Goal: Task Accomplishment & Management: Use online tool/utility

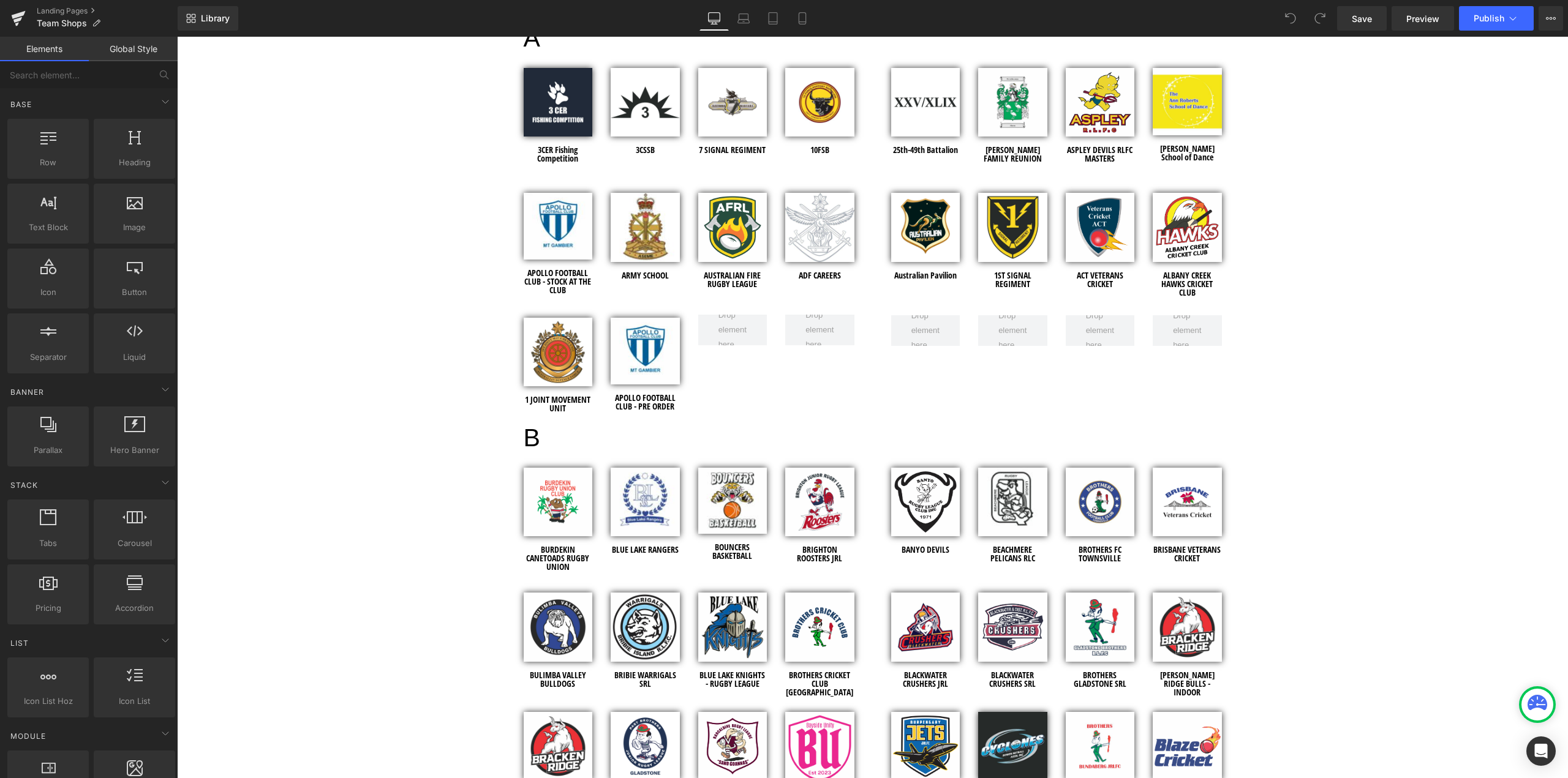
scroll to position [673, 0]
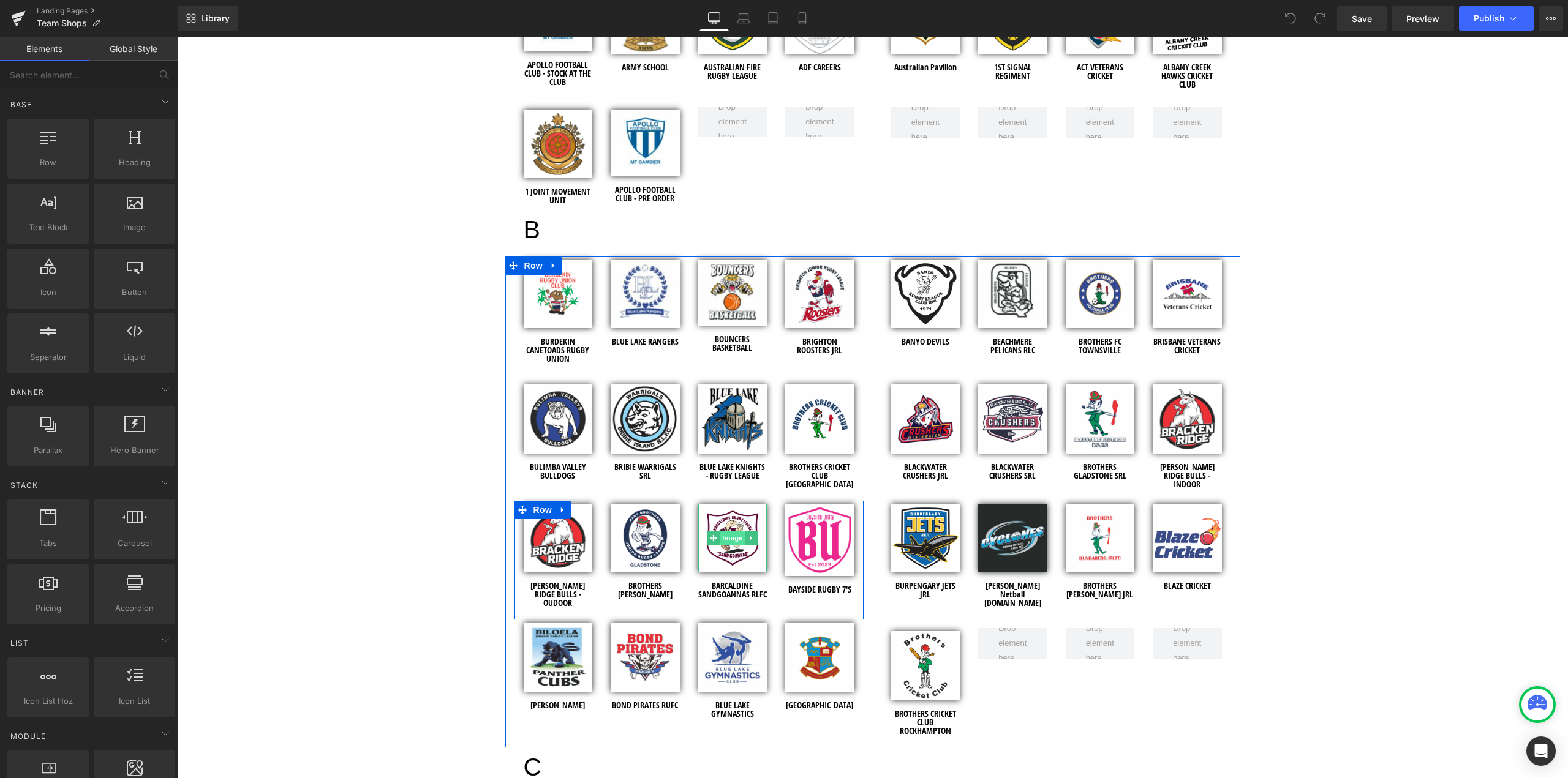
click at [728, 540] on span "Image" at bounding box center [733, 538] width 26 height 15
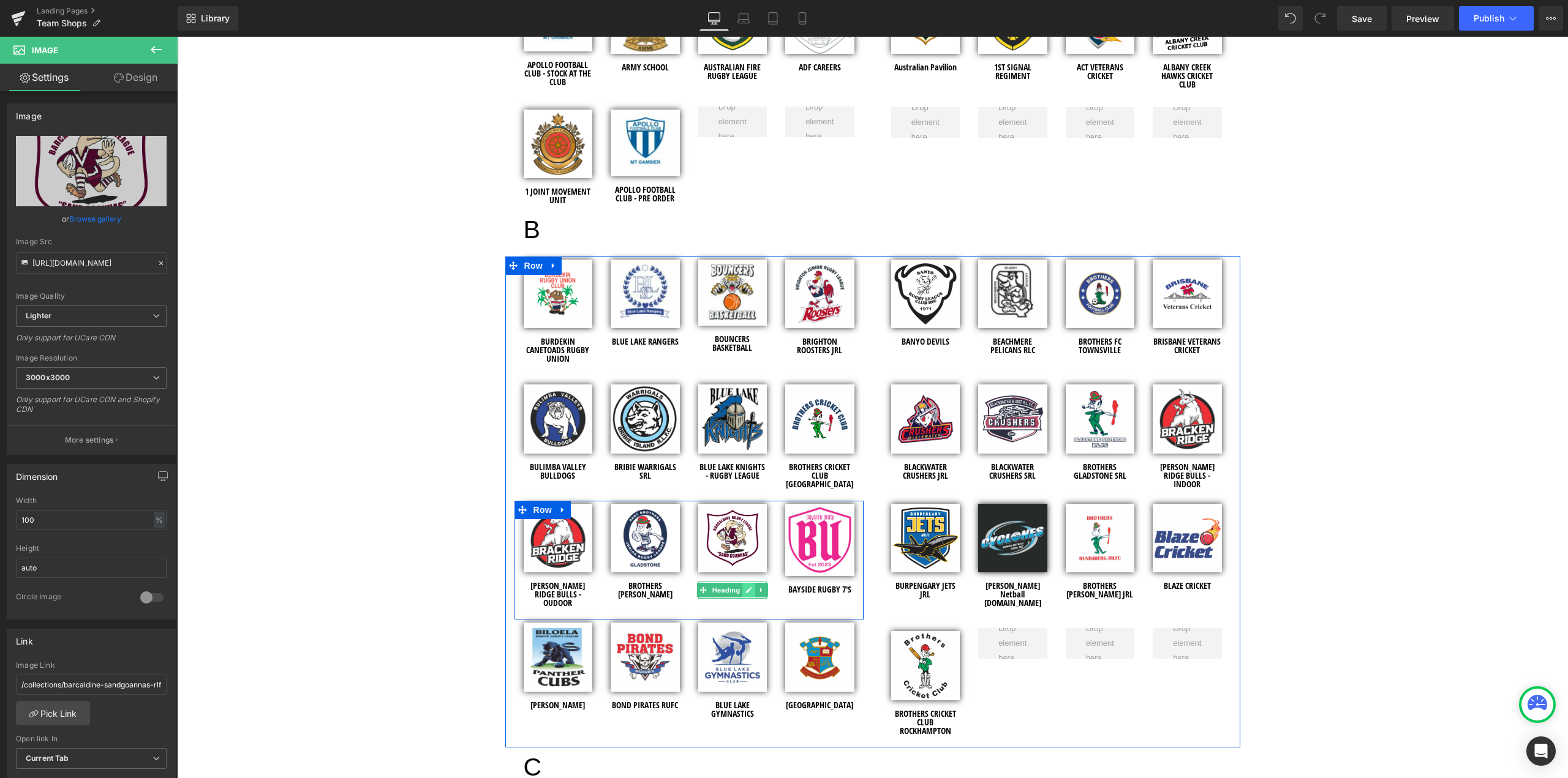
click at [746, 592] on icon at bounding box center [749, 590] width 6 height 6
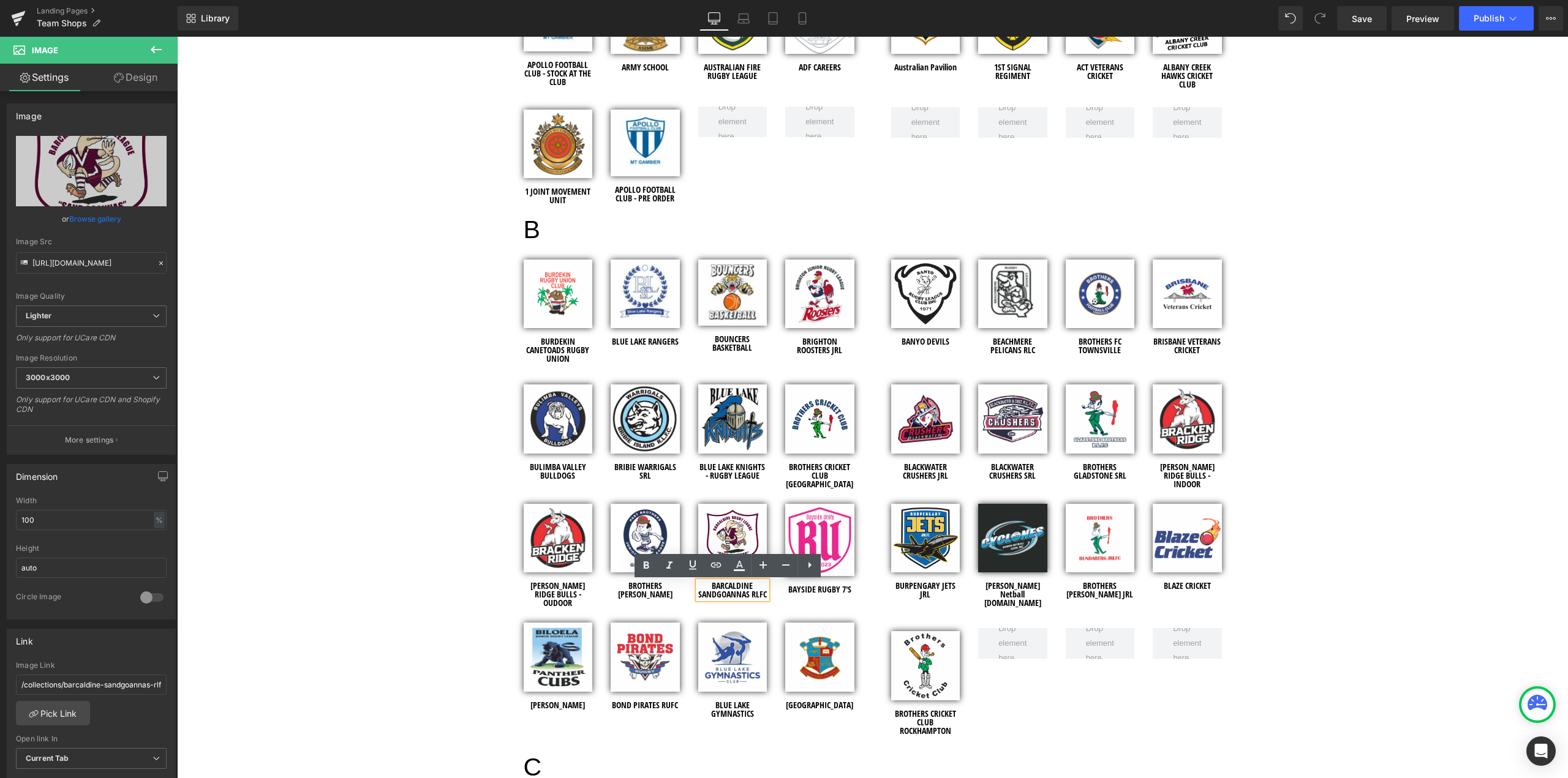
click at [762, 595] on h1 "BARCALDINE SANDGOANNAS RLFC" at bounding box center [733, 590] width 69 height 17
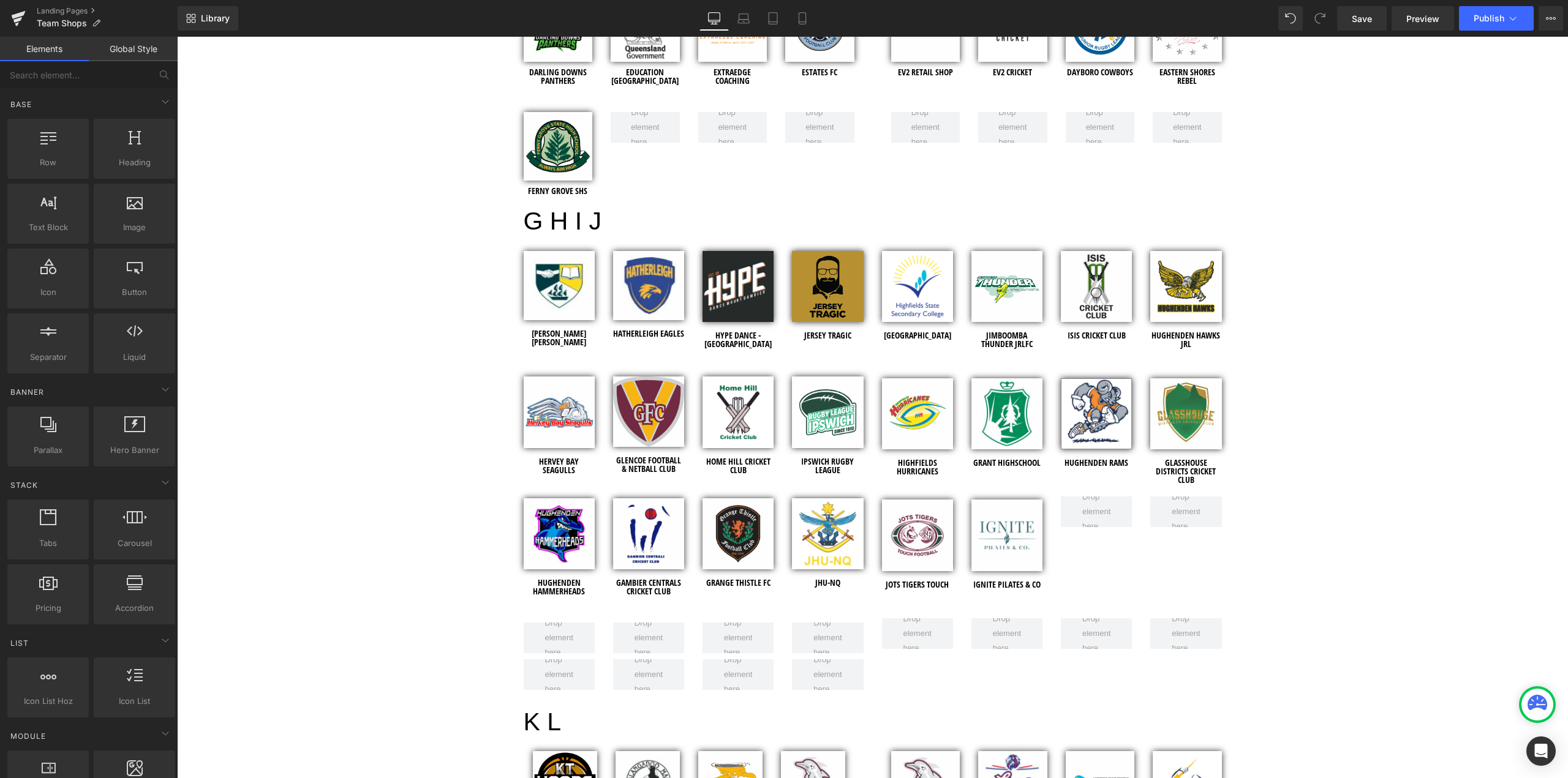
scroll to position [1898, 0]
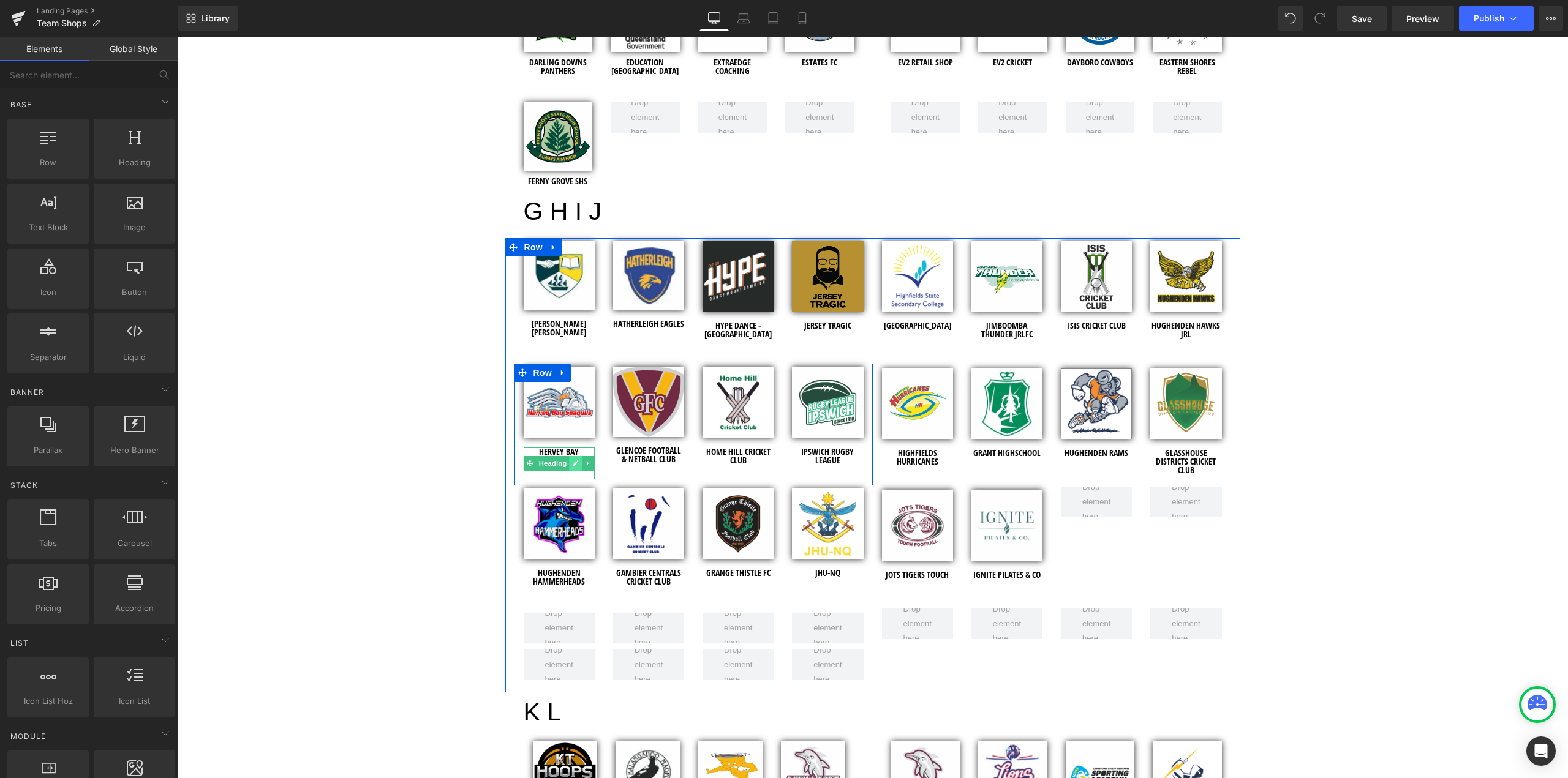
click at [572, 460] on icon at bounding box center [575, 463] width 6 height 7
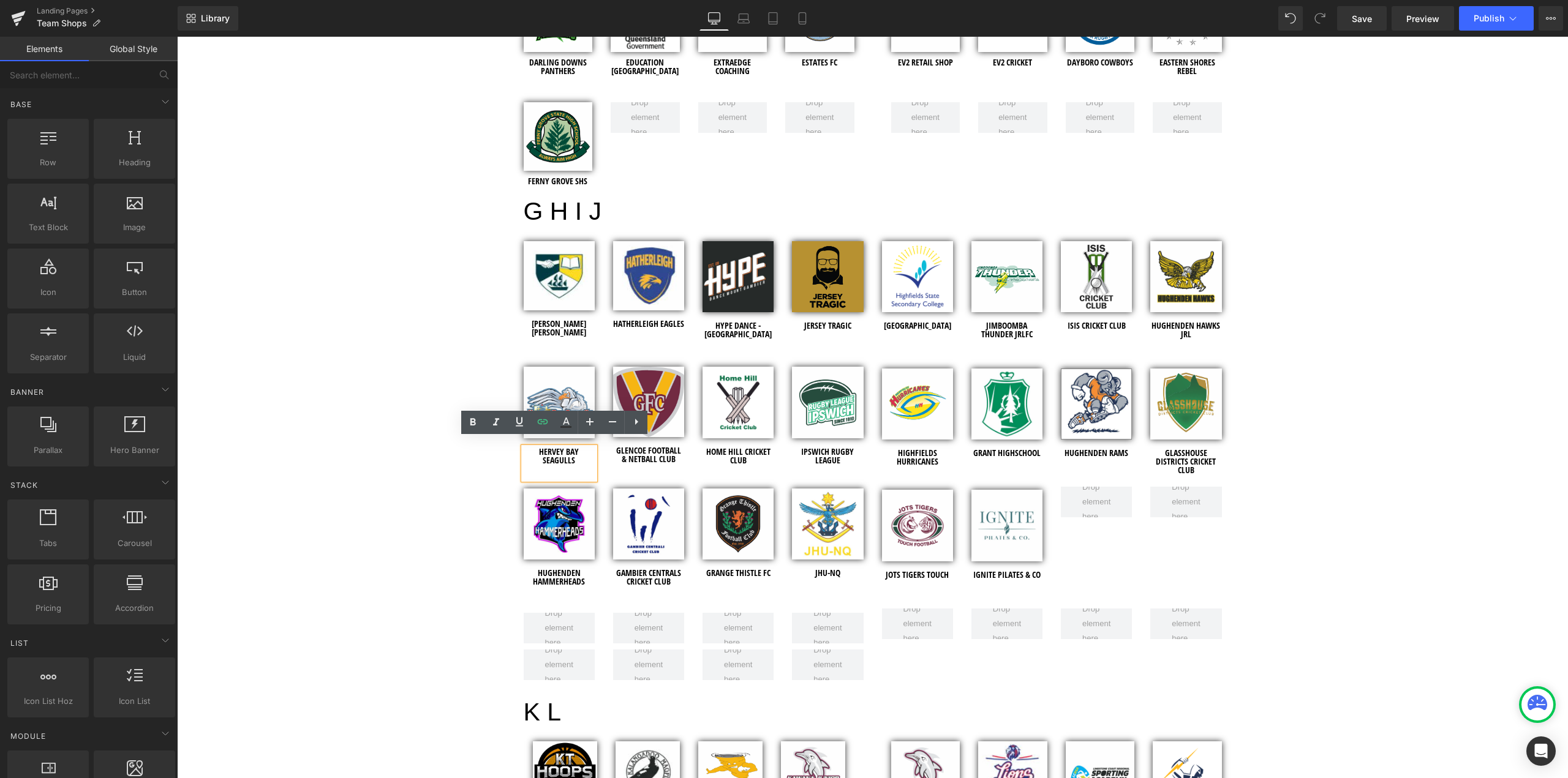
click at [577, 465] on div at bounding box center [558, 472] width 71 height 15
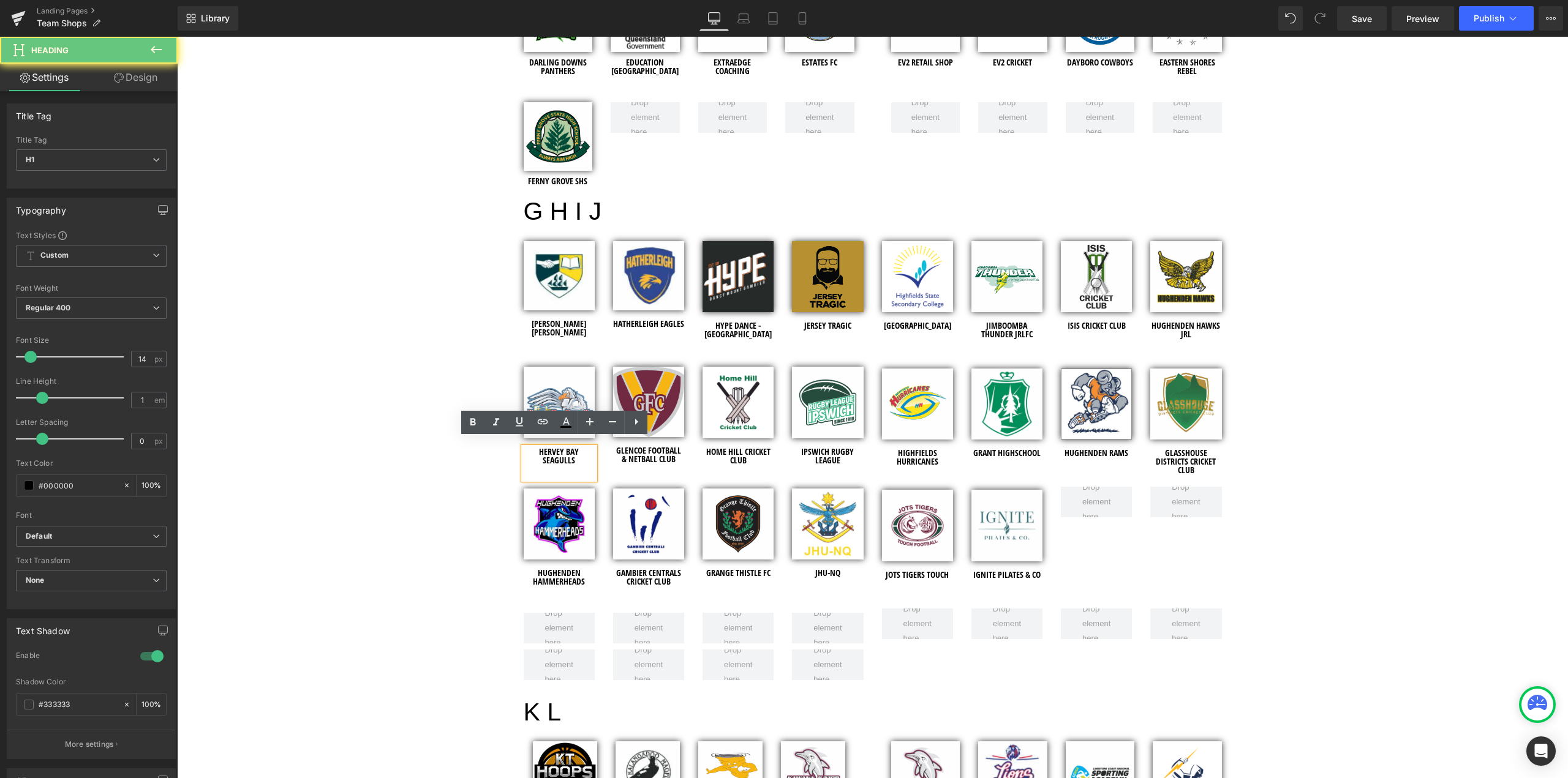
click at [572, 452] on h1 "HERVEY BAY SEAGULLS" at bounding box center [558, 456] width 71 height 17
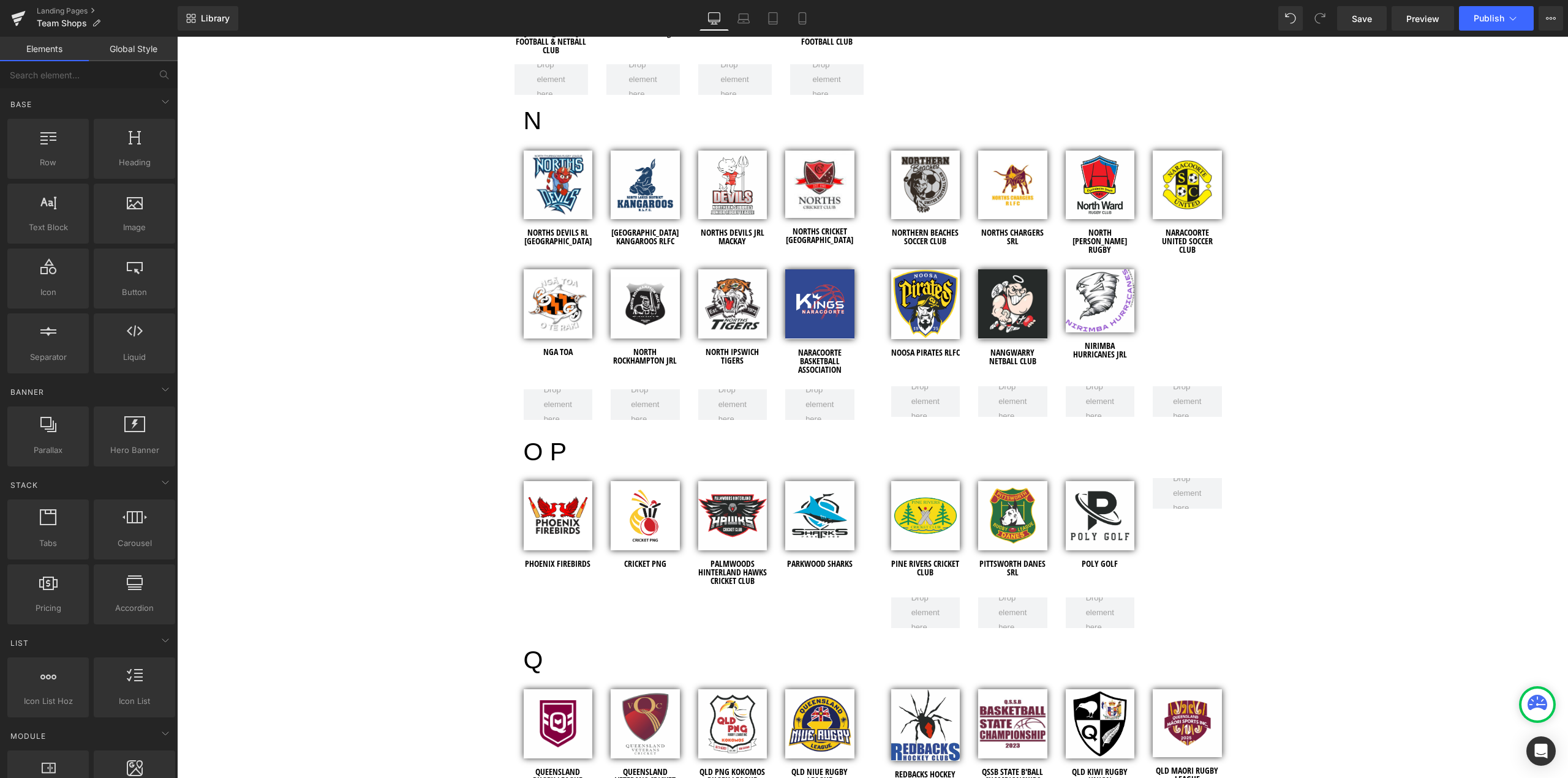
scroll to position [3245, 0]
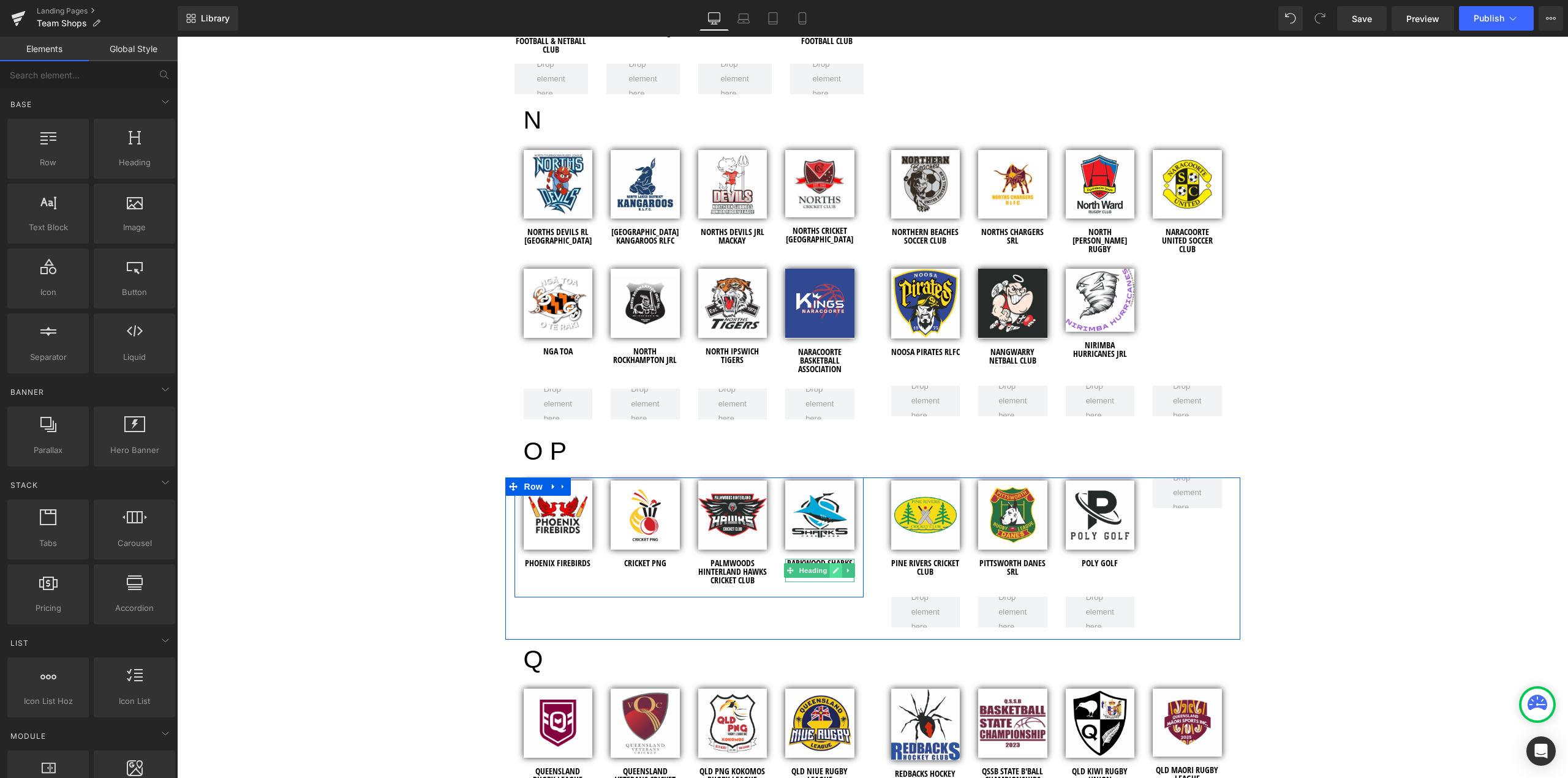
click at [833, 567] on icon at bounding box center [835, 570] width 6 height 7
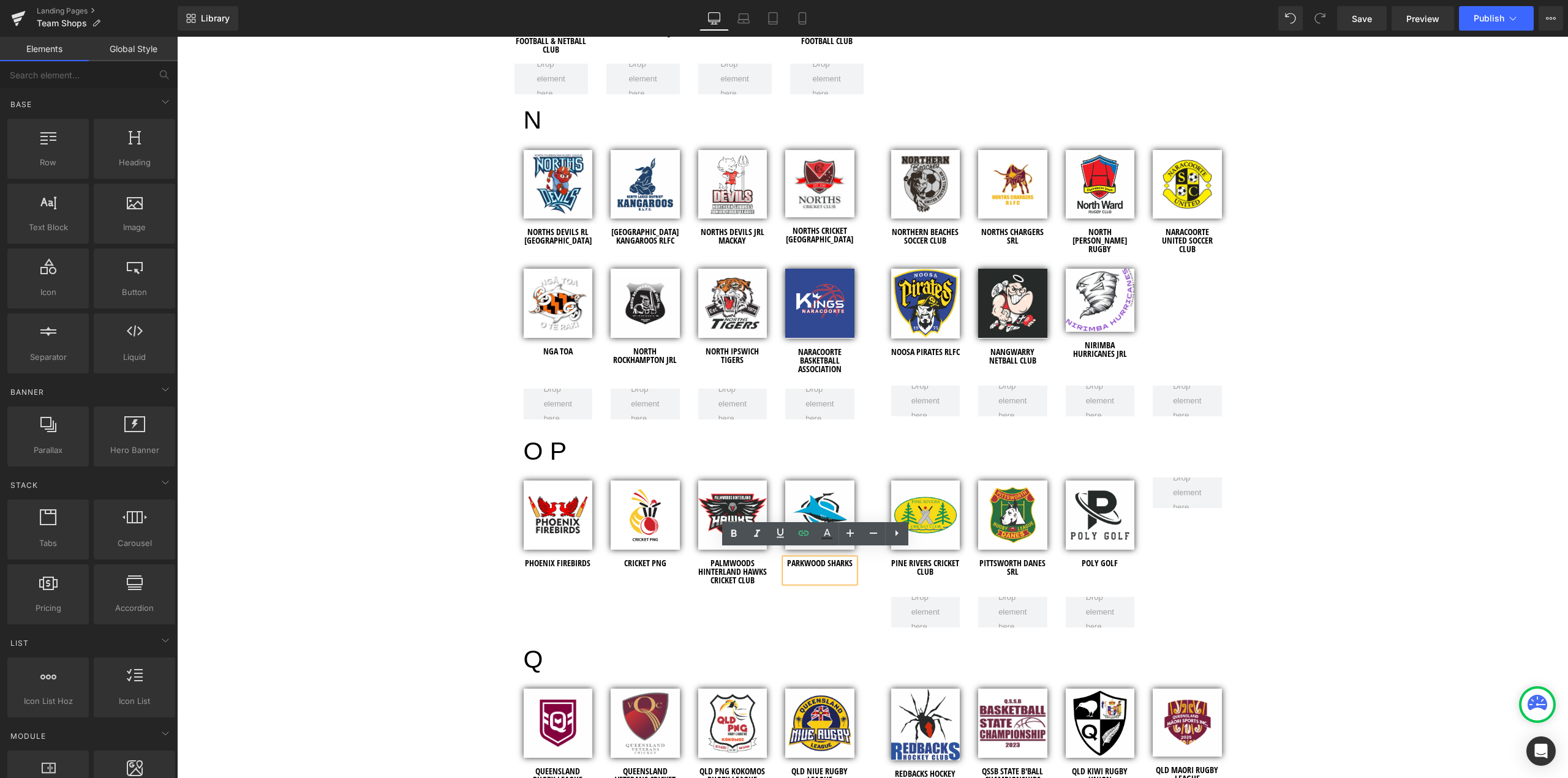
click at [848, 559] on h1 "PARKWOOD SHARKS" at bounding box center [820, 563] width 69 height 9
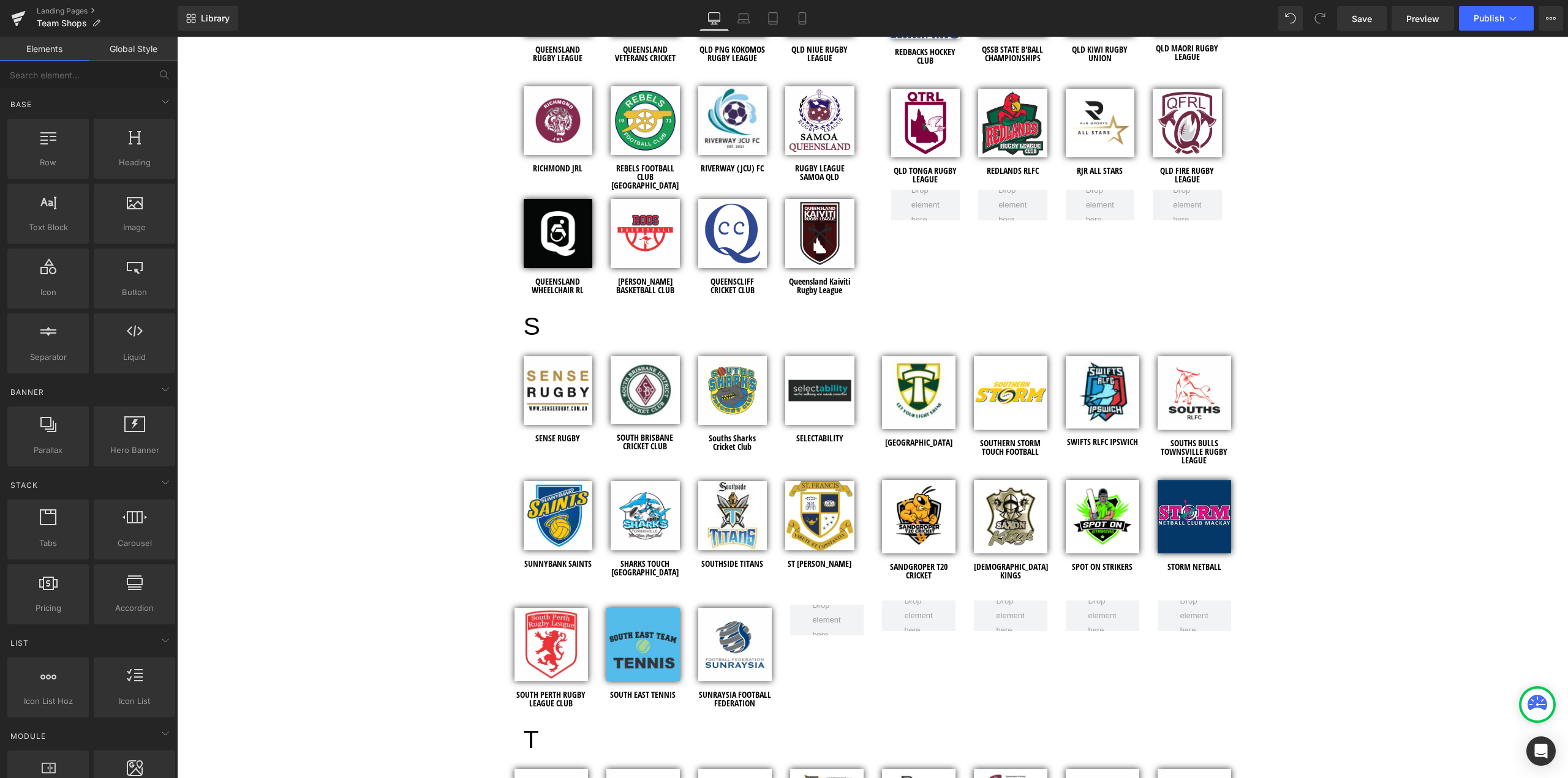
scroll to position [3979, 0]
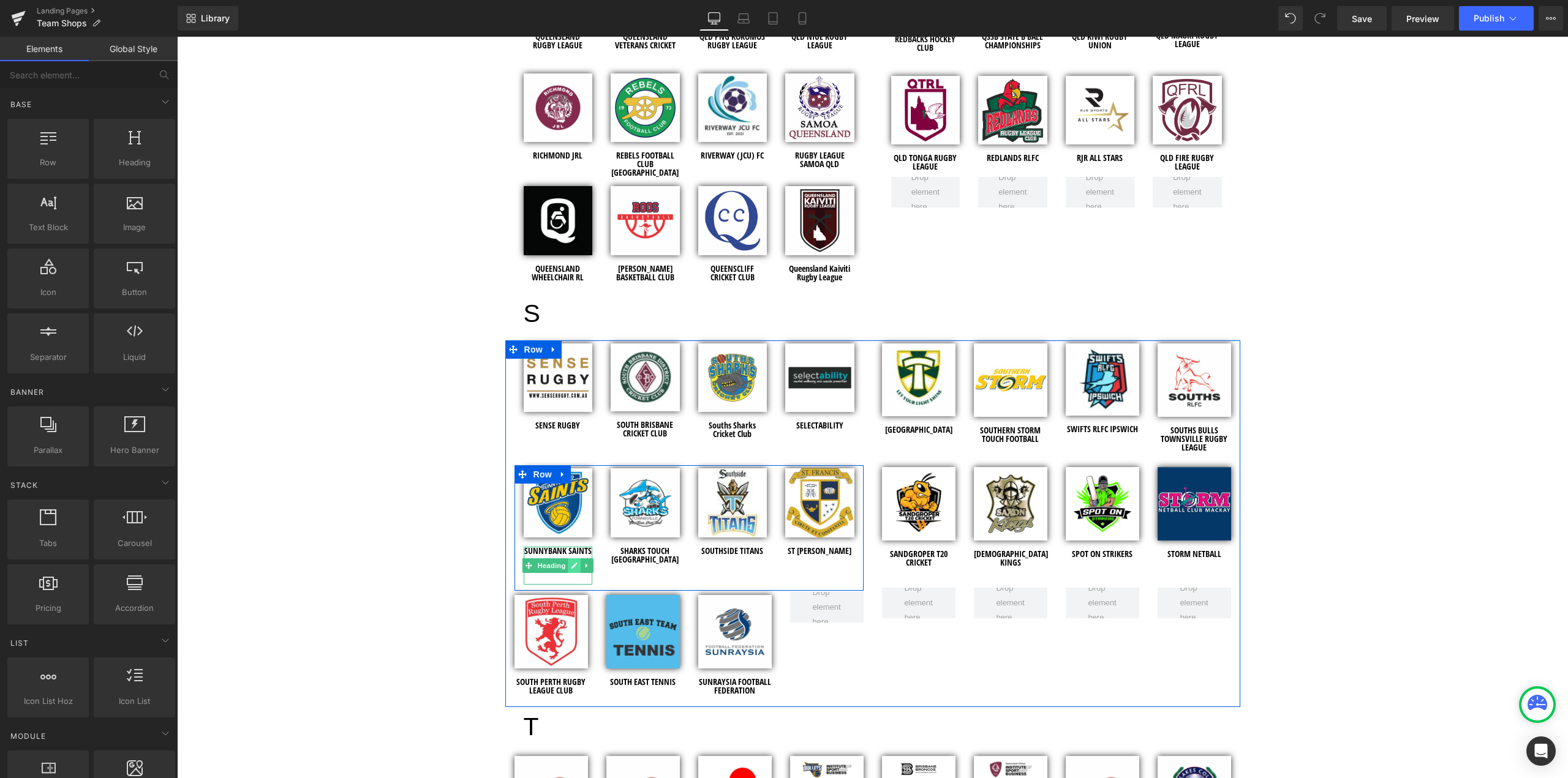
click at [571, 562] on icon at bounding box center [573, 565] width 6 height 7
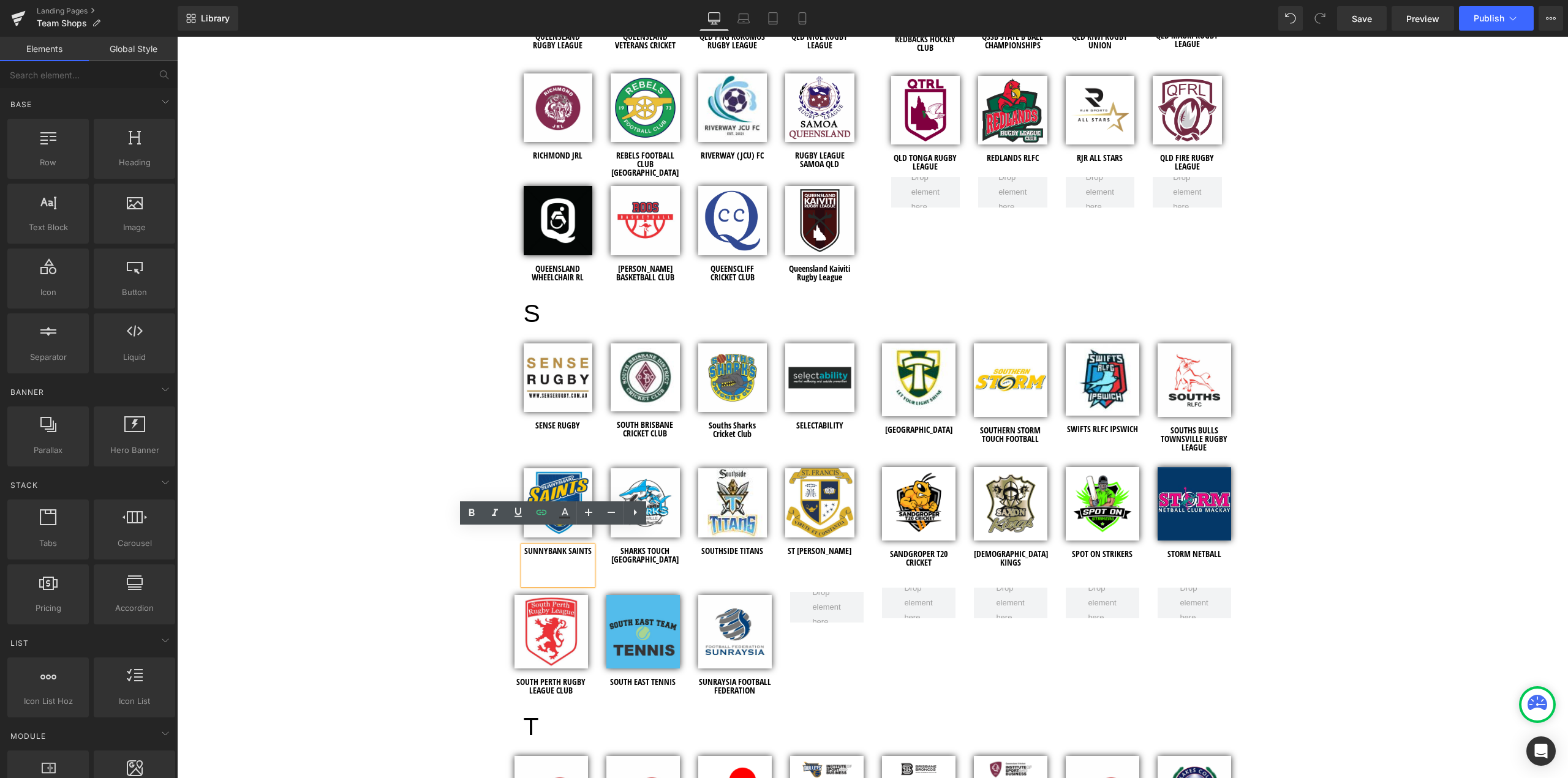
click at [586, 547] on h1 "SUNNYBANK SAINTS" at bounding box center [558, 551] width 69 height 9
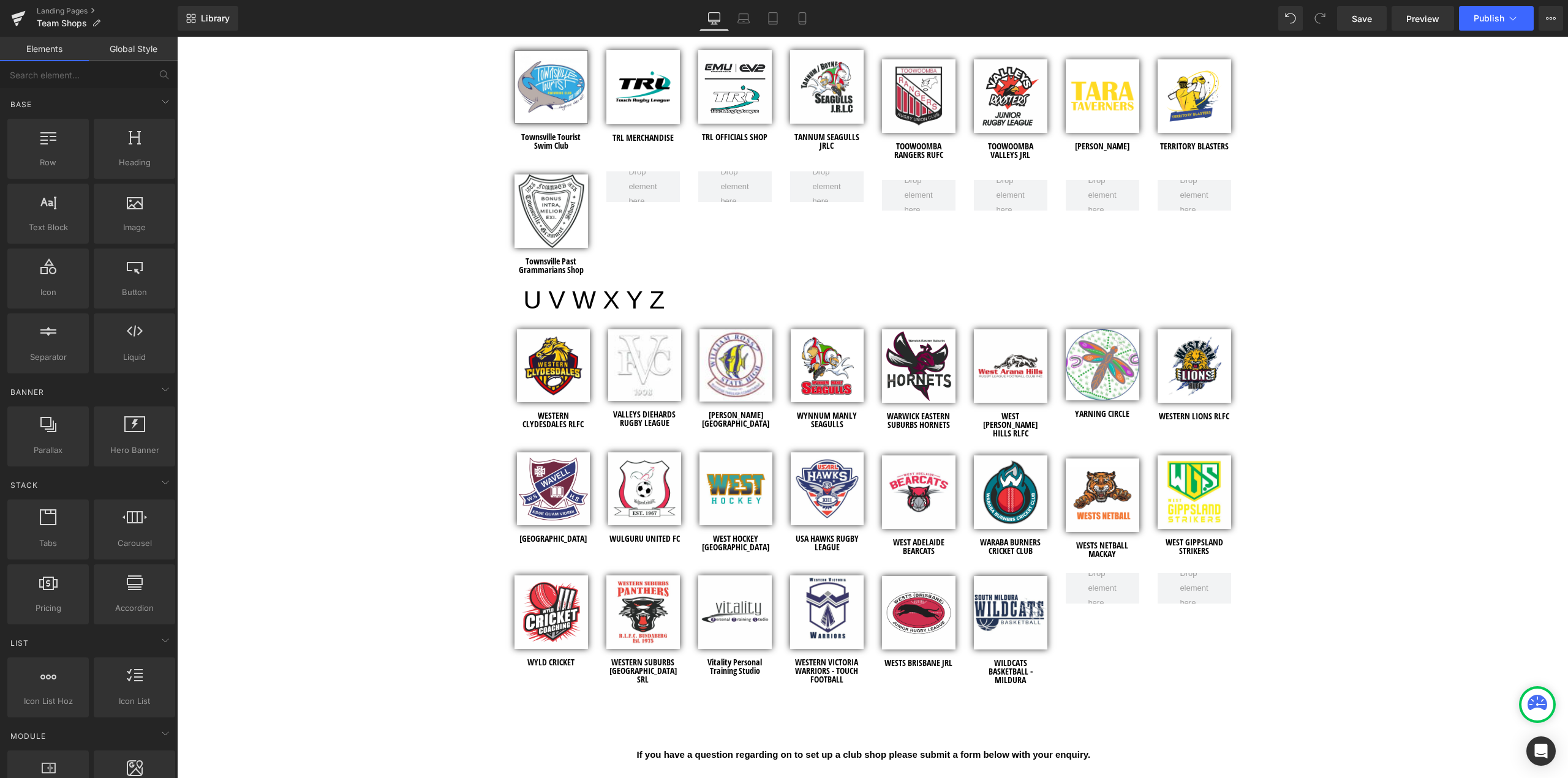
scroll to position [5081, 0]
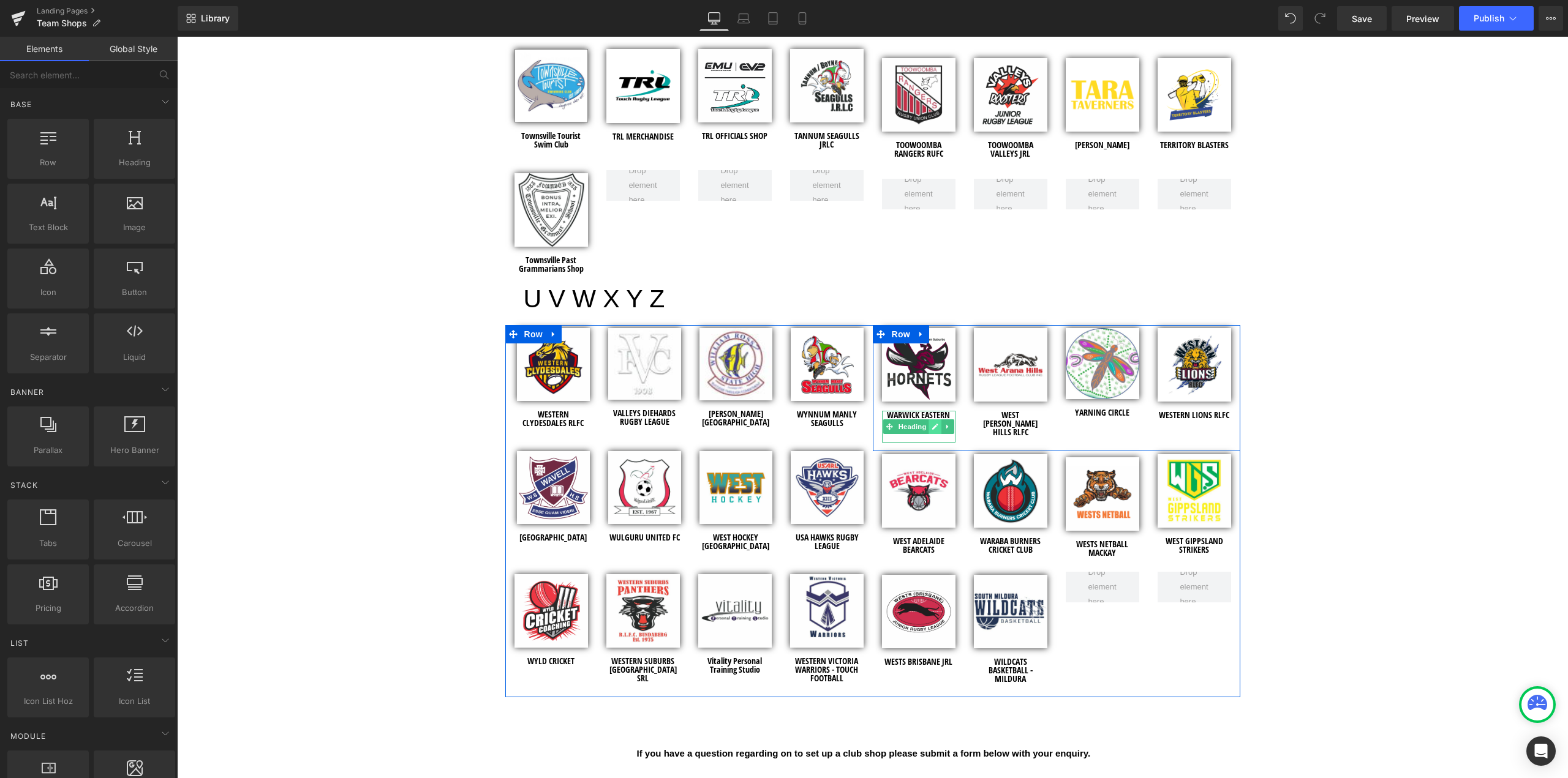
click at [932, 423] on icon at bounding box center [935, 427] width 6 height 7
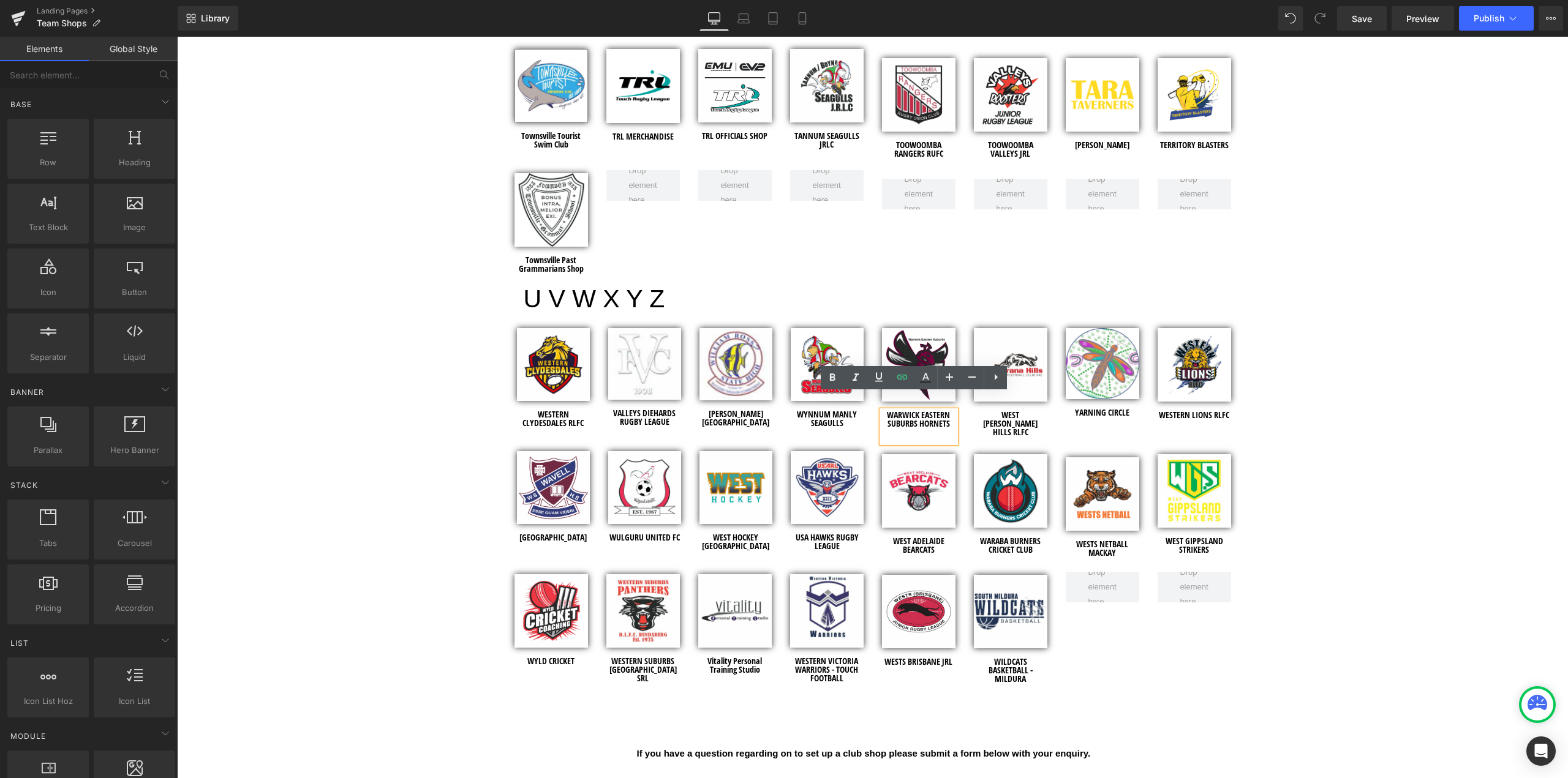
click at [945, 411] on h1 "WARWICK EASTERN SUBURBS HORNETS" at bounding box center [918, 420] width 74 height 17
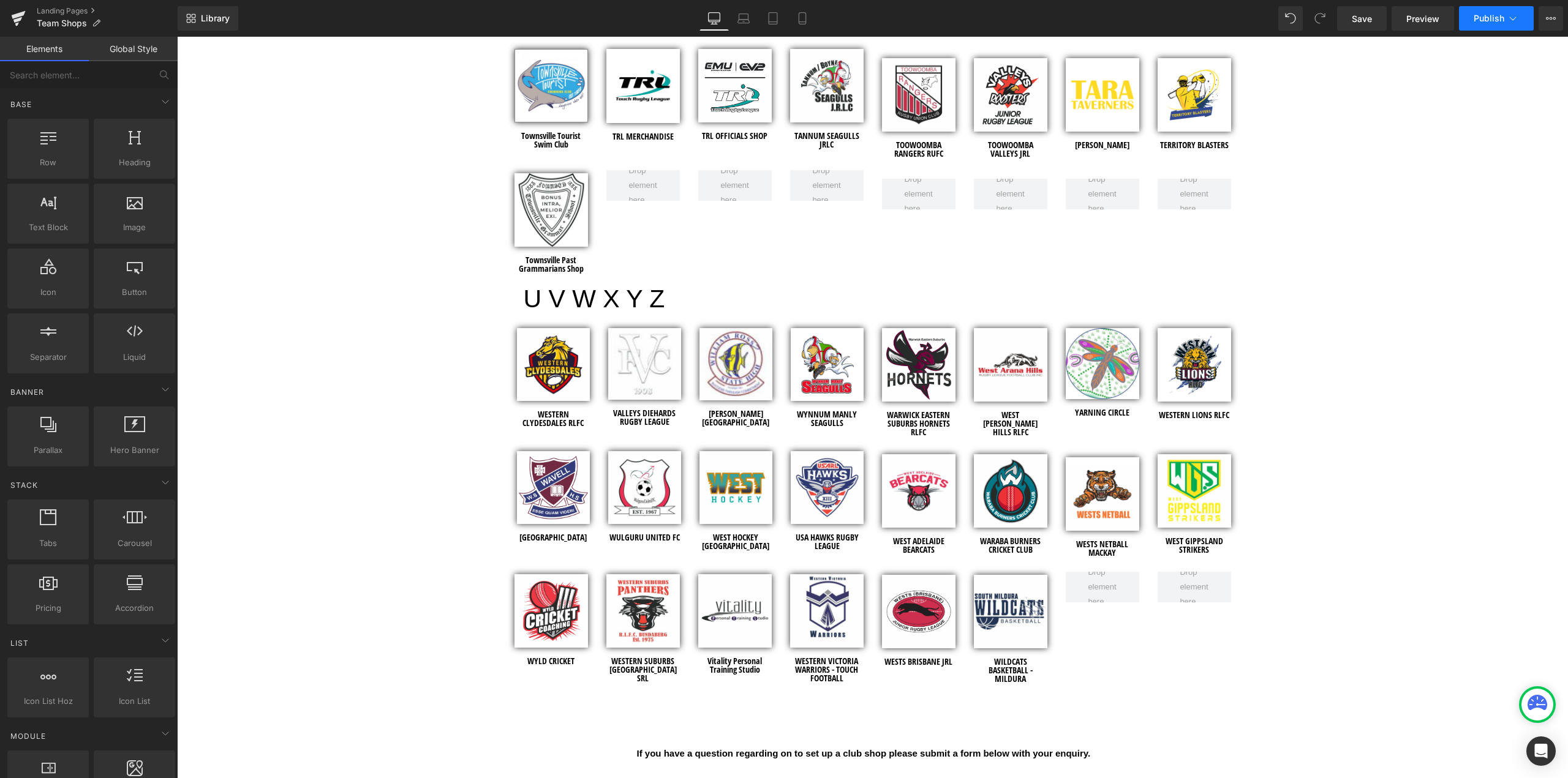
click at [1489, 18] on span "Publish" at bounding box center [1489, 19] width 31 height 10
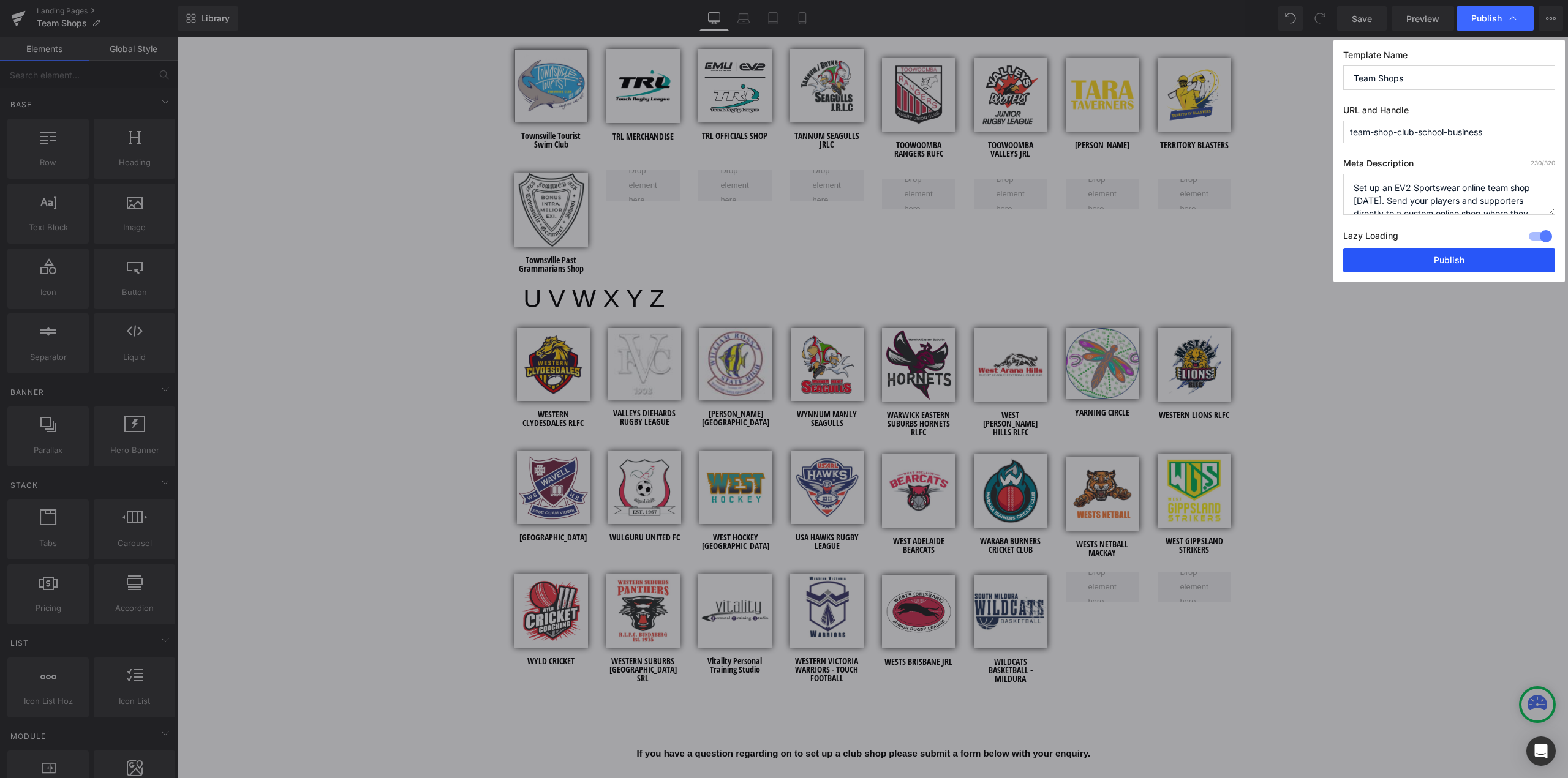
drag, startPoint x: 1444, startPoint y: 258, endPoint x: 1267, endPoint y: 221, distance: 180.8
click at [1444, 258] on button "Publish" at bounding box center [1449, 260] width 212 height 24
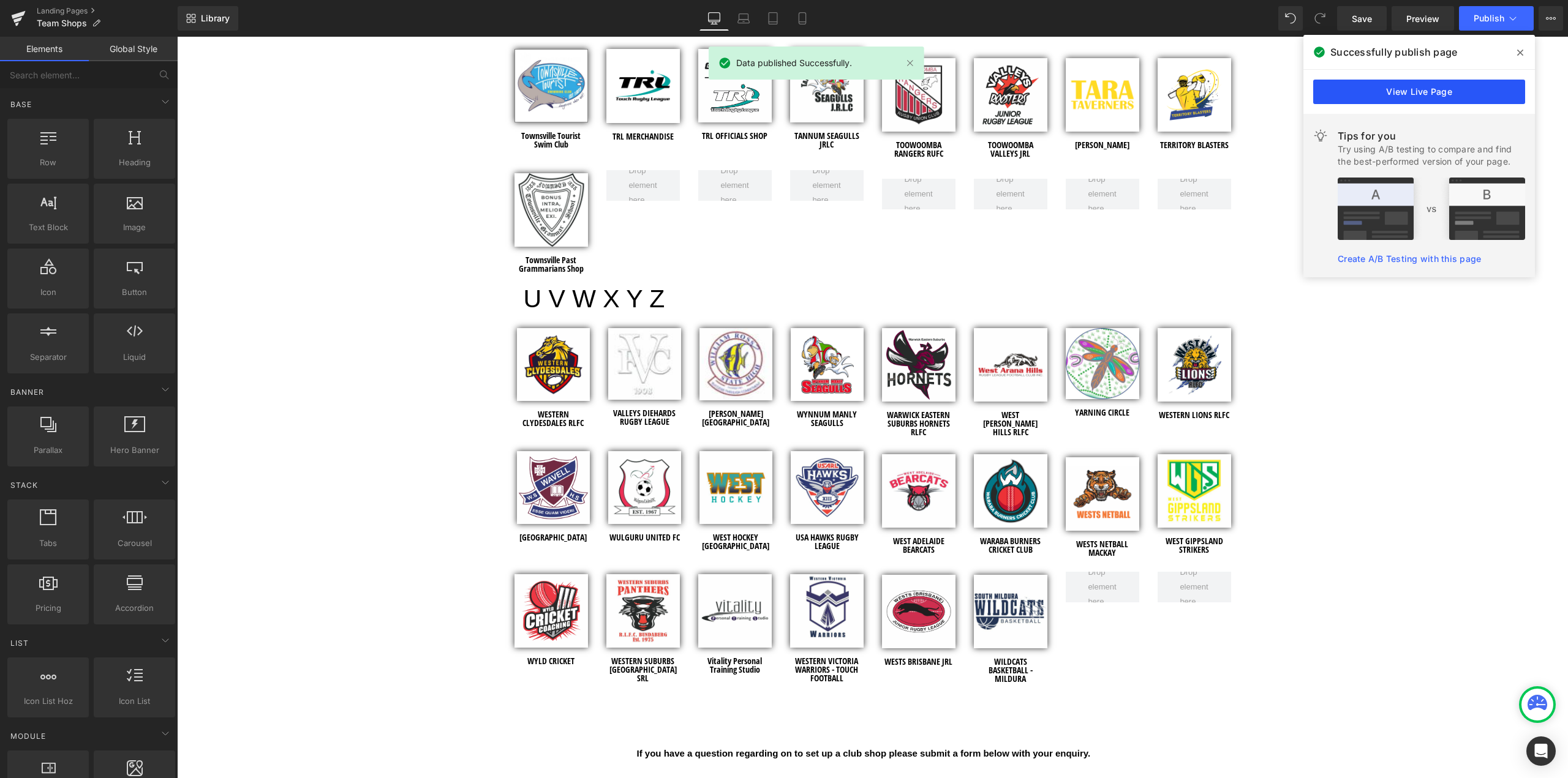
click at [1442, 82] on link "View Live Page" at bounding box center [1419, 92] width 212 height 24
